Goal: Check status

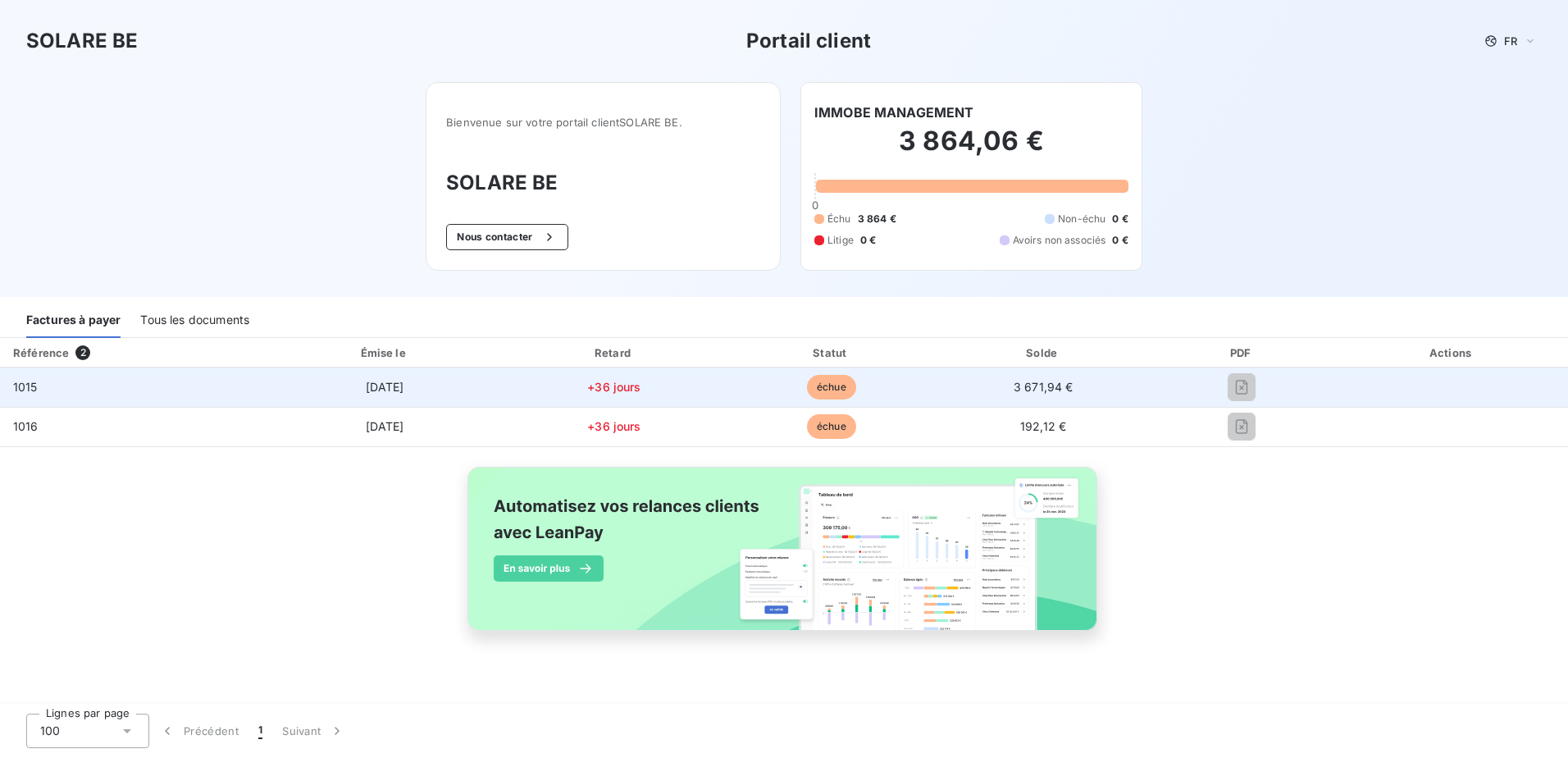
click at [615, 390] on span "+36 jours" at bounding box center [614, 387] width 54 height 14
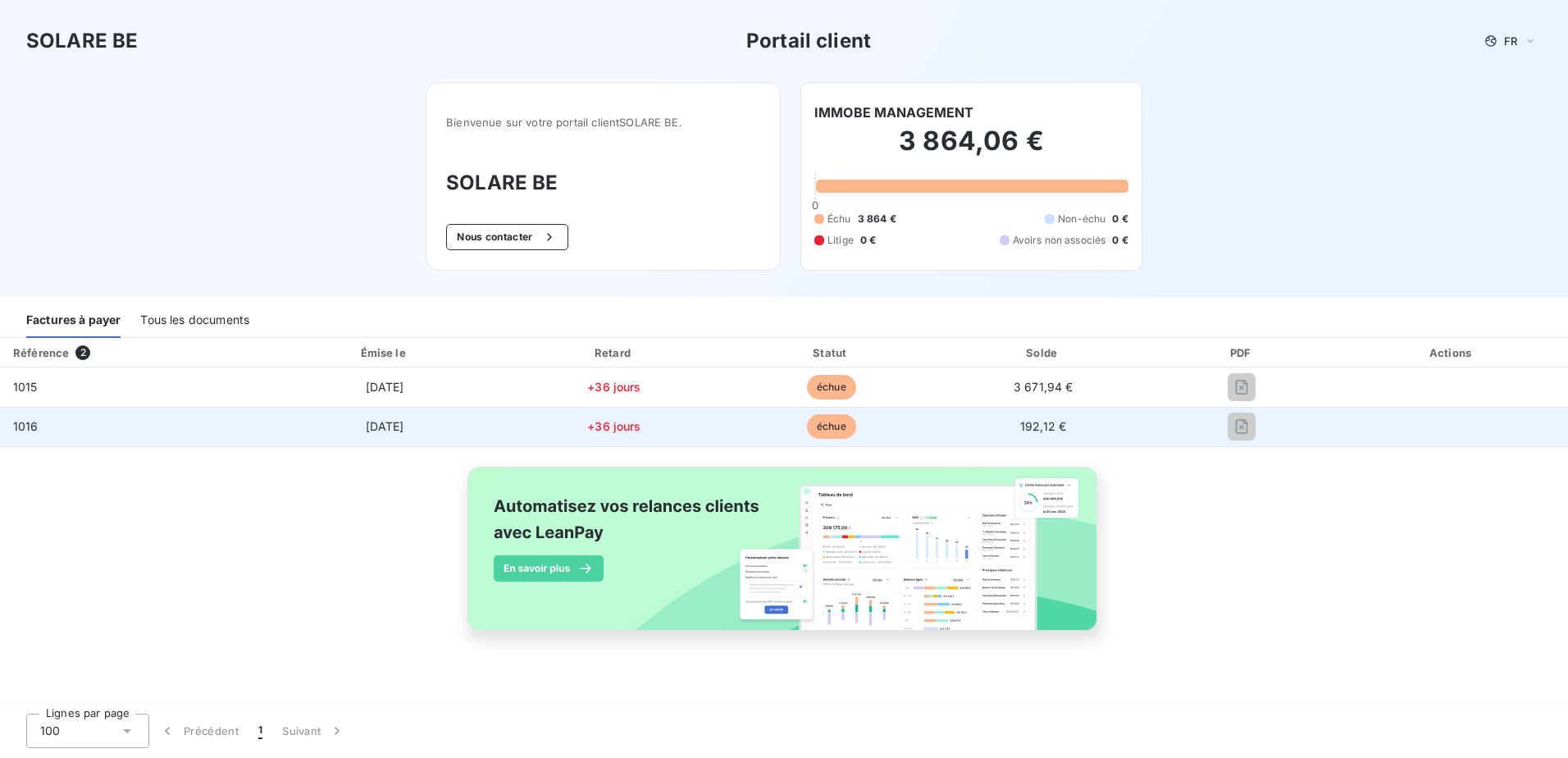
click at [621, 415] on td "+36 jours" at bounding box center [614, 427] width 220 height 39
